Goal: Information Seeking & Learning: Find specific page/section

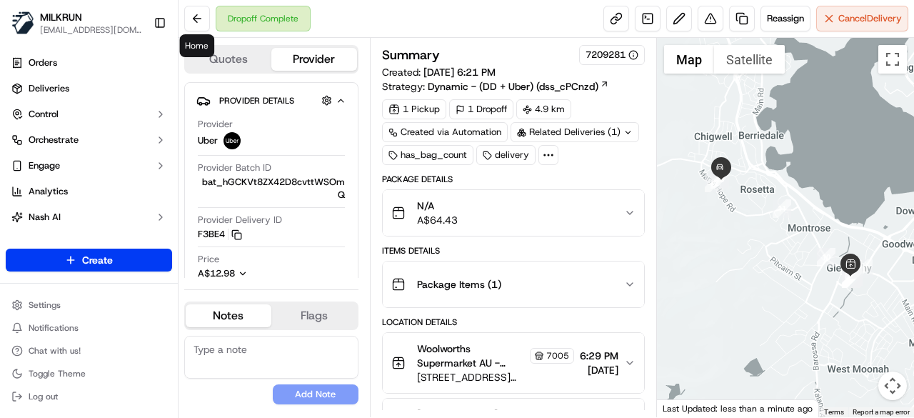
click at [203, 19] on button at bounding box center [197, 19] width 26 height 26
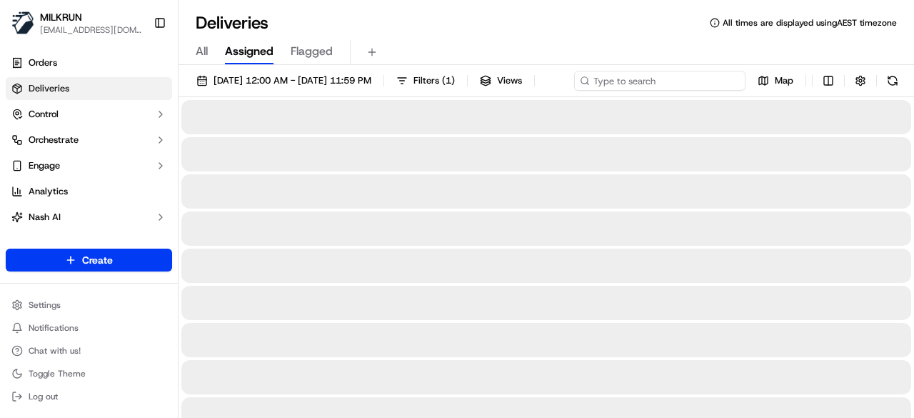
click at [676, 72] on div "[DATE] 12:00 AM - [DATE] 11:59 PM Filters ( 1 ) Views Map" at bounding box center [547, 84] width 736 height 26
paste input "[PERSON_NAME]"
click at [574, 91] on input "[PERSON_NAME]" at bounding box center [659, 81] width 171 height 20
type input "[PERSON_NAME]"
